Goal: Task Accomplishment & Management: Use online tool/utility

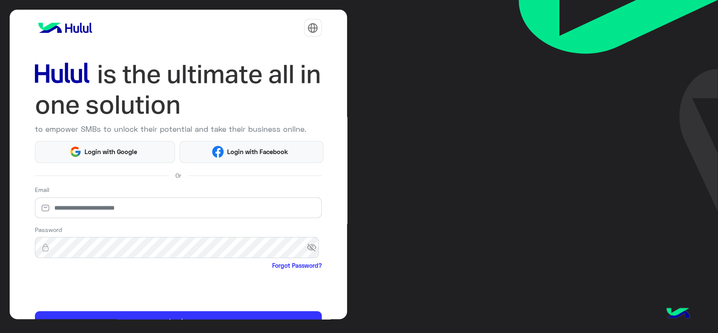
click at [122, 212] on html "to empower SMBs to unlock their potential and take their business online. Login…" at bounding box center [359, 166] width 718 height 333
drag, startPoint x: 98, startPoint y: 200, endPoint x: 51, endPoint y: -9, distance: 214.3
click at [51, 0] on html "to empower SMBs to unlock their potential and take their business online. Login…" at bounding box center [359, 166] width 718 height 333
type input "**********"
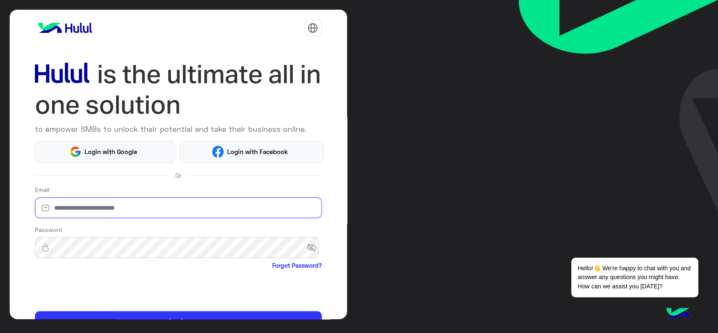
click at [122, 204] on input "email" at bounding box center [178, 207] width 287 height 21
type input "**********"
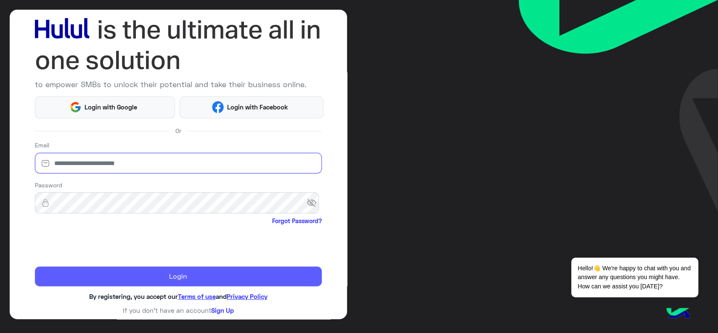
type input "**********"
click at [93, 272] on button "Login" at bounding box center [178, 276] width 287 height 20
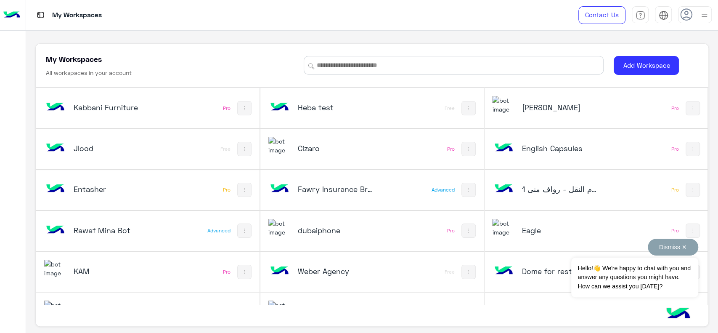
click at [683, 245] on button "Dismiss ✕" at bounding box center [673, 247] width 50 height 17
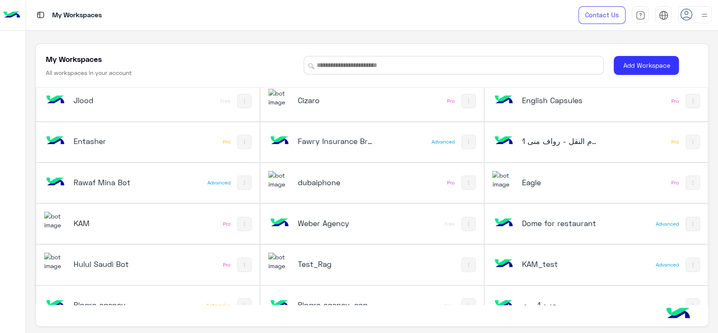
scroll to position [49, 0]
click at [527, 182] on h5 "Eagle" at bounding box center [559, 181] width 75 height 10
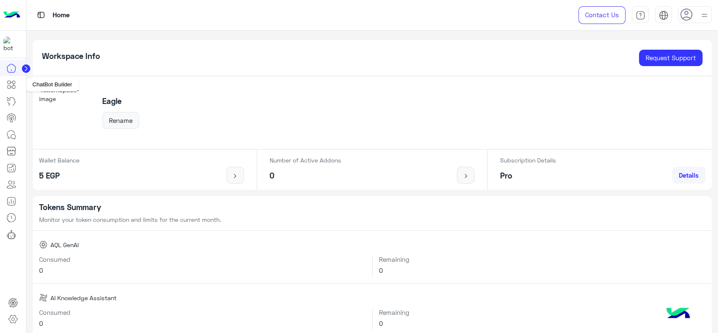
click at [11, 84] on icon at bounding box center [11, 85] width 10 height 10
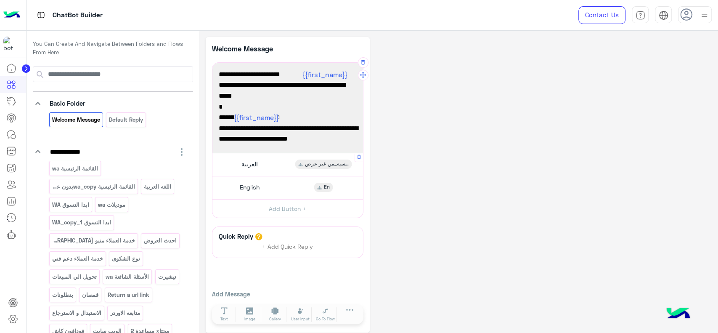
click at [254, 166] on span "العربية" at bounding box center [249, 164] width 16 height 8
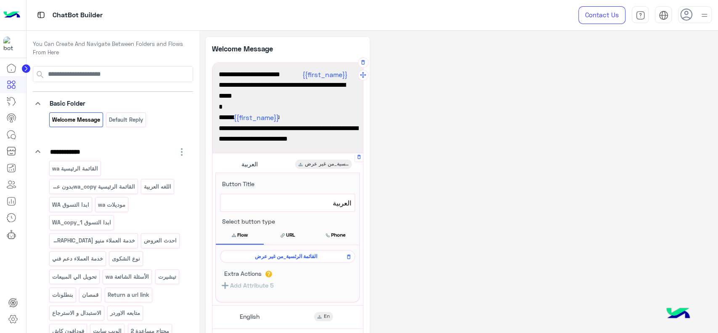
click at [270, 257] on span "القائمة الرئسية_من غير عرض" at bounding box center [286, 256] width 123 height 8
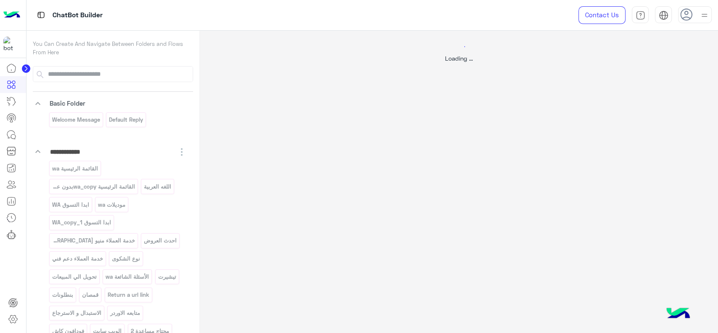
select select "*"
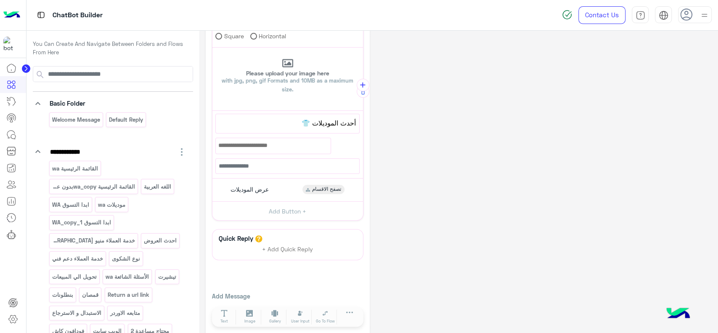
scroll to position [216, 0]
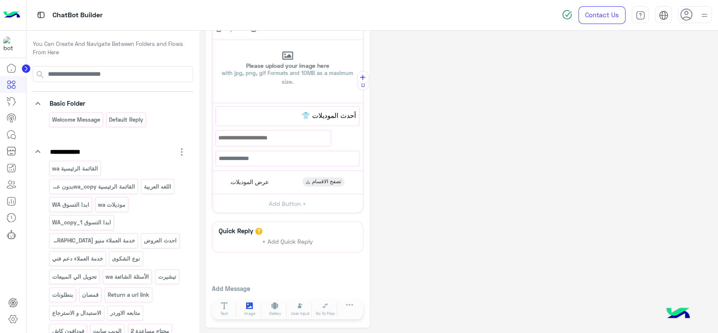
click at [254, 308] on button "Image" at bounding box center [250, 309] width 24 height 15
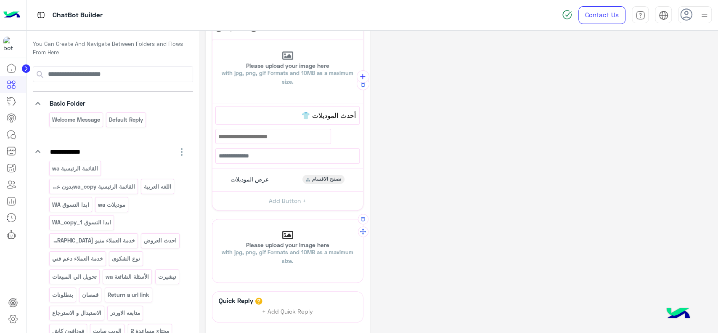
click at [285, 233] on icon at bounding box center [287, 235] width 11 height 10
click at [212, 219] on input "Please upload your image here with jpg, png, gif Formats and 10MB as a maximum …" at bounding box center [212, 219] width 0 height 0
type input "**********"
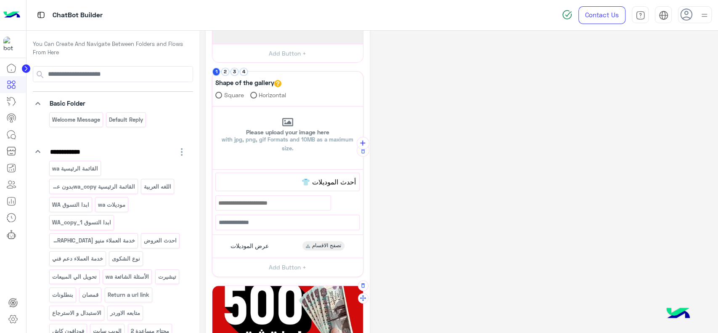
scroll to position [147, 0]
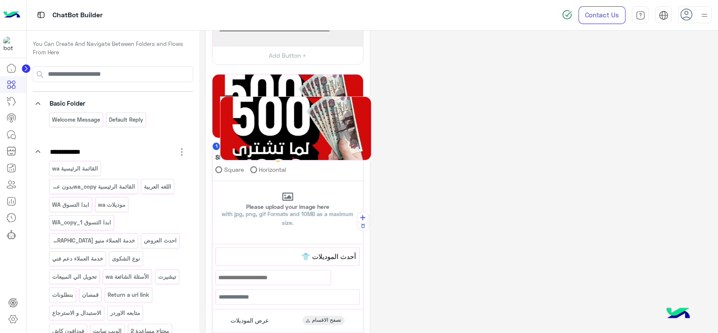
drag, startPoint x: 362, startPoint y: 304, endPoint x: 370, endPoint y: 114, distance: 189.9
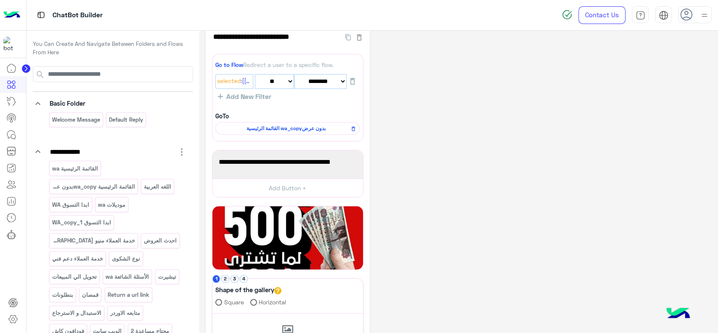
scroll to position [14, 0]
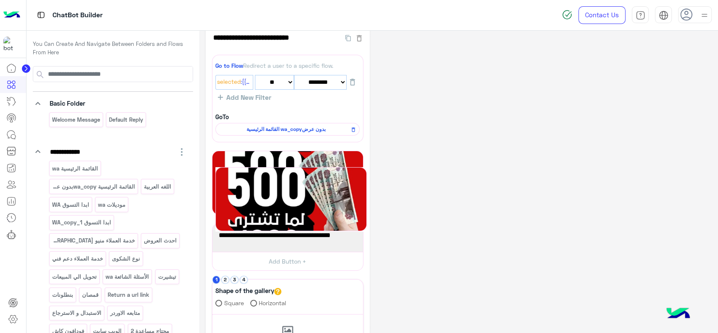
drag, startPoint x: 365, startPoint y: 219, endPoint x: 369, endPoint y: 175, distance: 44.8
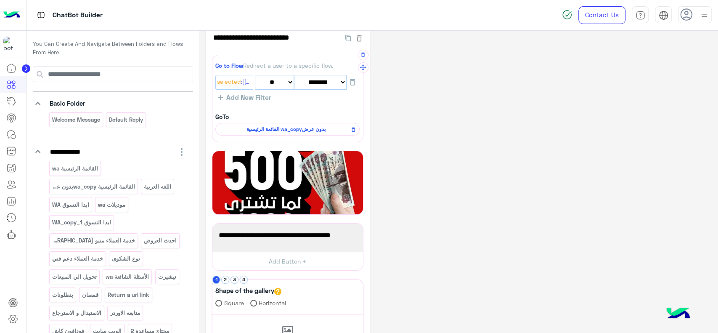
click at [320, 131] on span "القائمة الرئيسية wa_copyبدون عرض" at bounding box center [286, 129] width 132 height 8
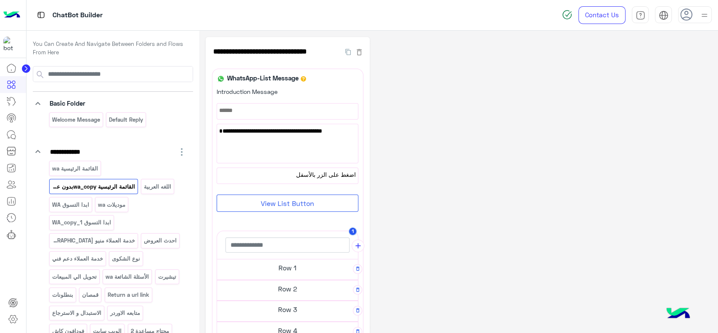
scroll to position [152, 0]
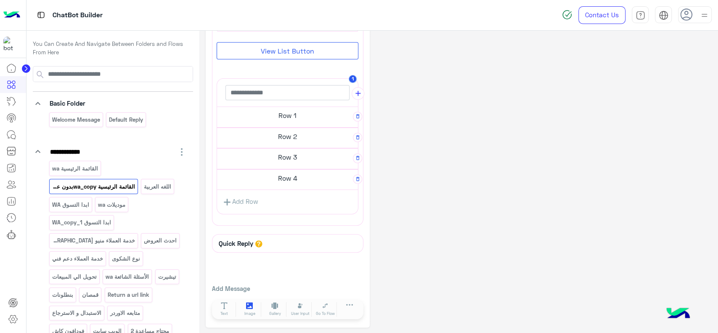
click at [252, 305] on icon at bounding box center [249, 305] width 7 height 7
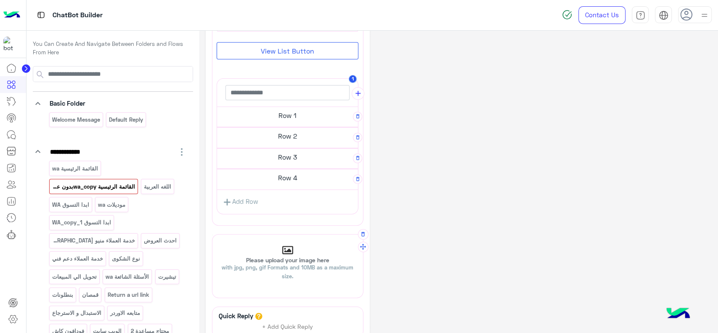
click at [285, 260] on p "Please upload your image here with jpg, png, gif Formats and 10MB as a maximum …" at bounding box center [287, 269] width 151 height 24
click at [212, 234] on input "Please upload your image here with jpg, png, gif Formats and 10MB as a maximum …" at bounding box center [212, 234] width 0 height 0
type input "**********"
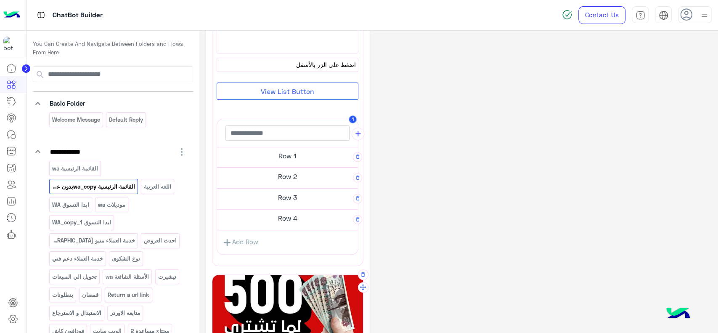
scroll to position [109, 0]
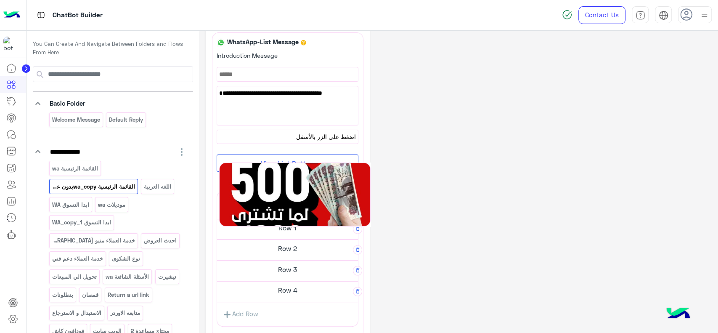
drag, startPoint x: 363, startPoint y: 286, endPoint x: 377, endPoint y: 135, distance: 151.7
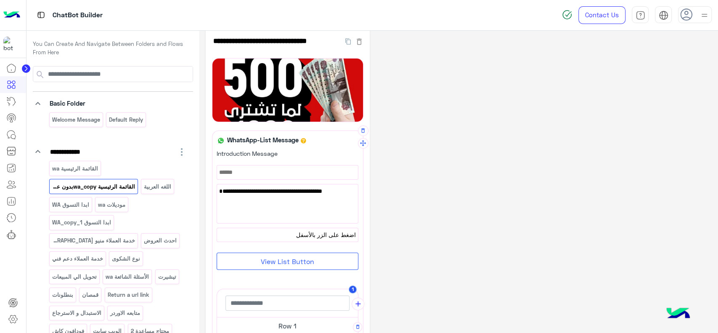
scroll to position [0, 0]
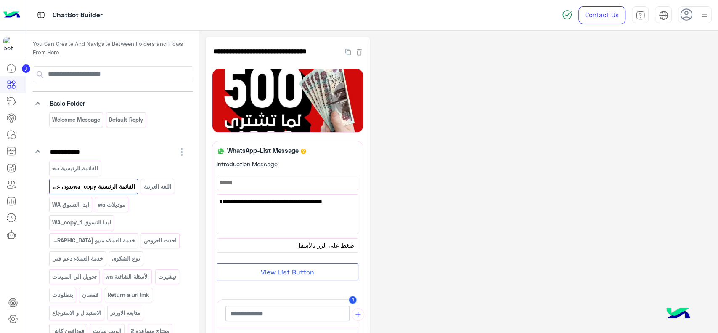
click at [434, 154] on div "**********" at bounding box center [459, 299] width 506 height 524
